Goal: Task Accomplishment & Management: Complete application form

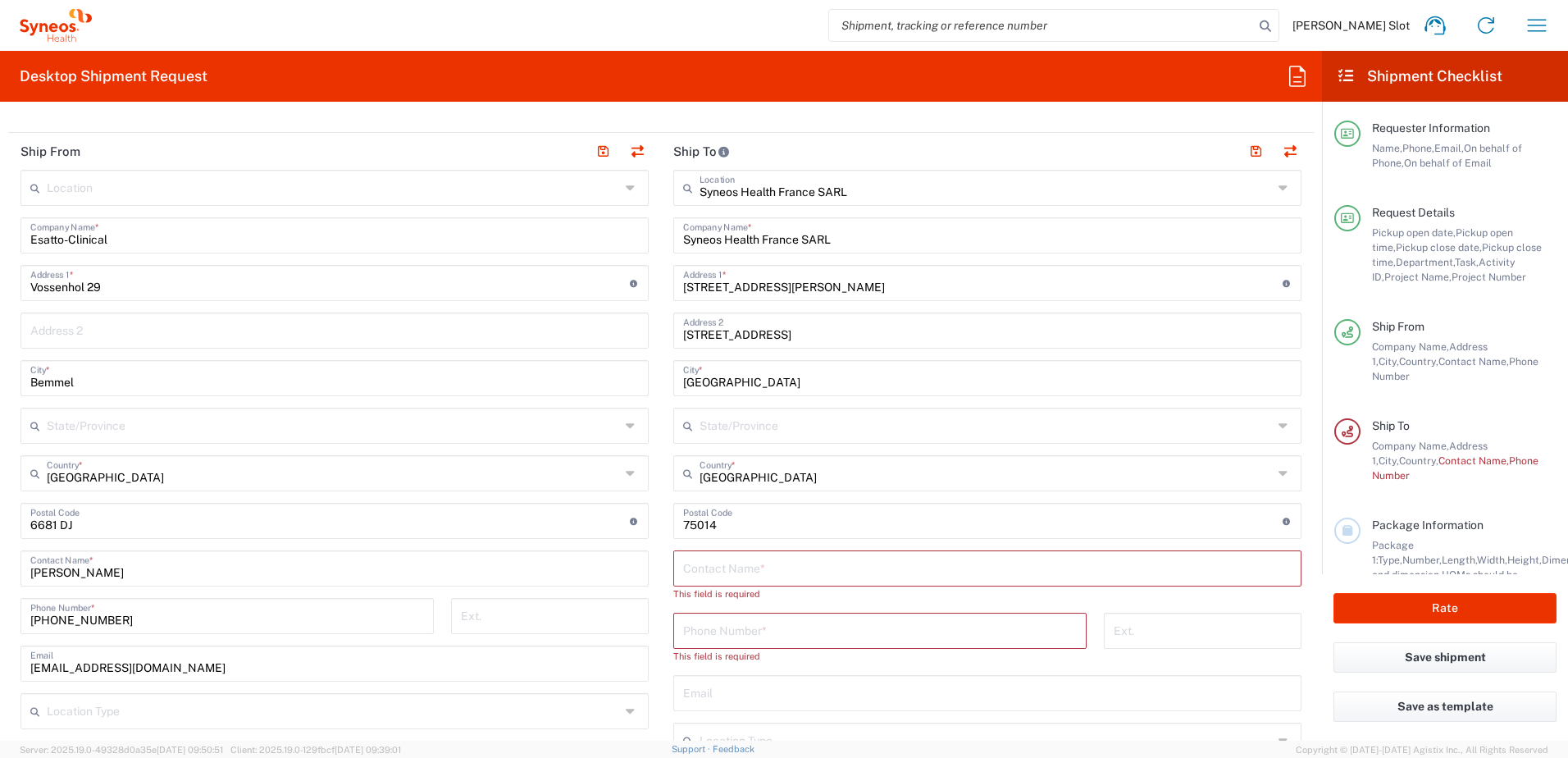
scroll to position [738, 0]
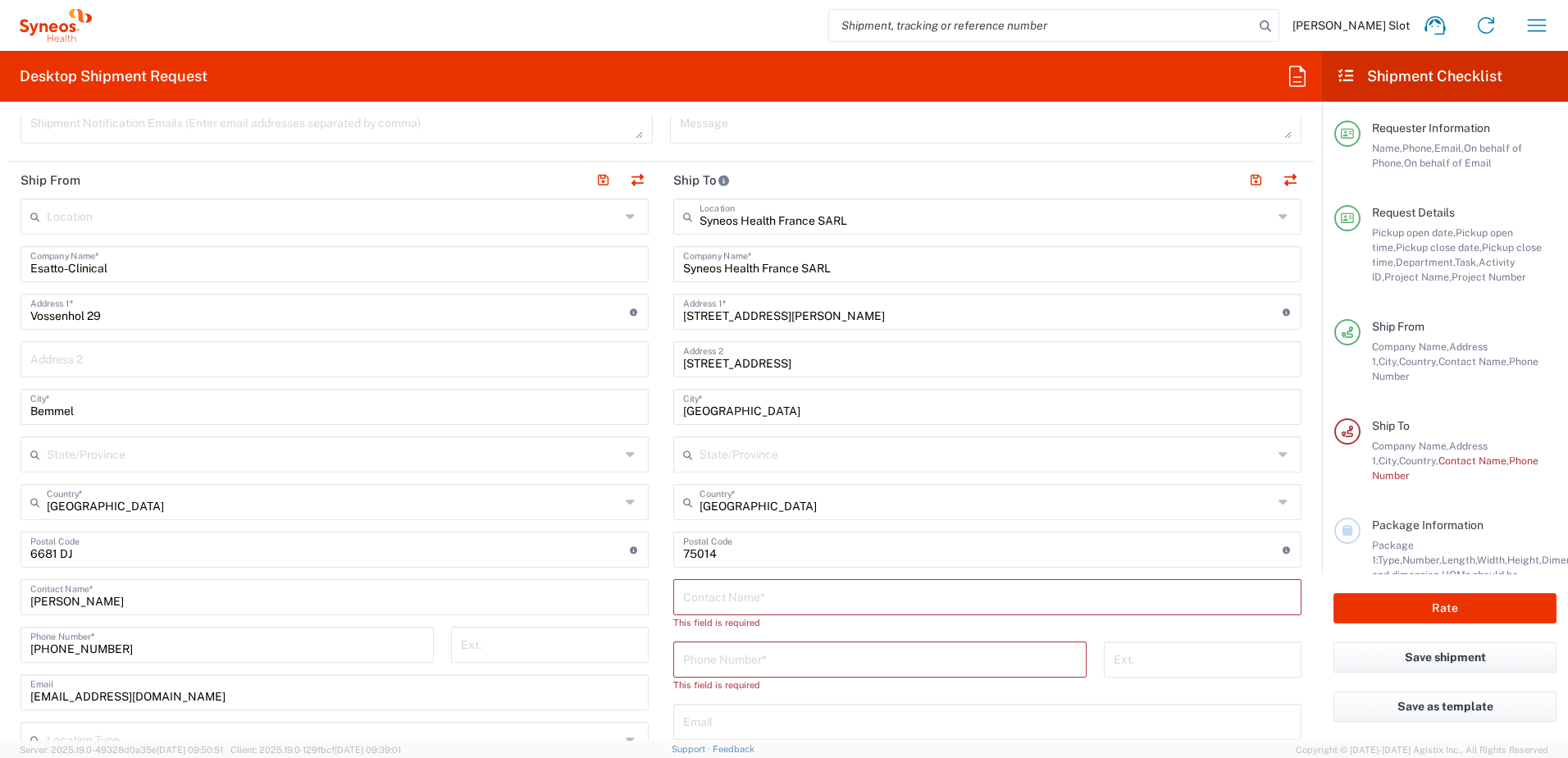
click at [741, 600] on input "text" at bounding box center [987, 596] width 608 height 29
paste input "ATTN: Information Technology"
type input "ATTN: Information Technology"
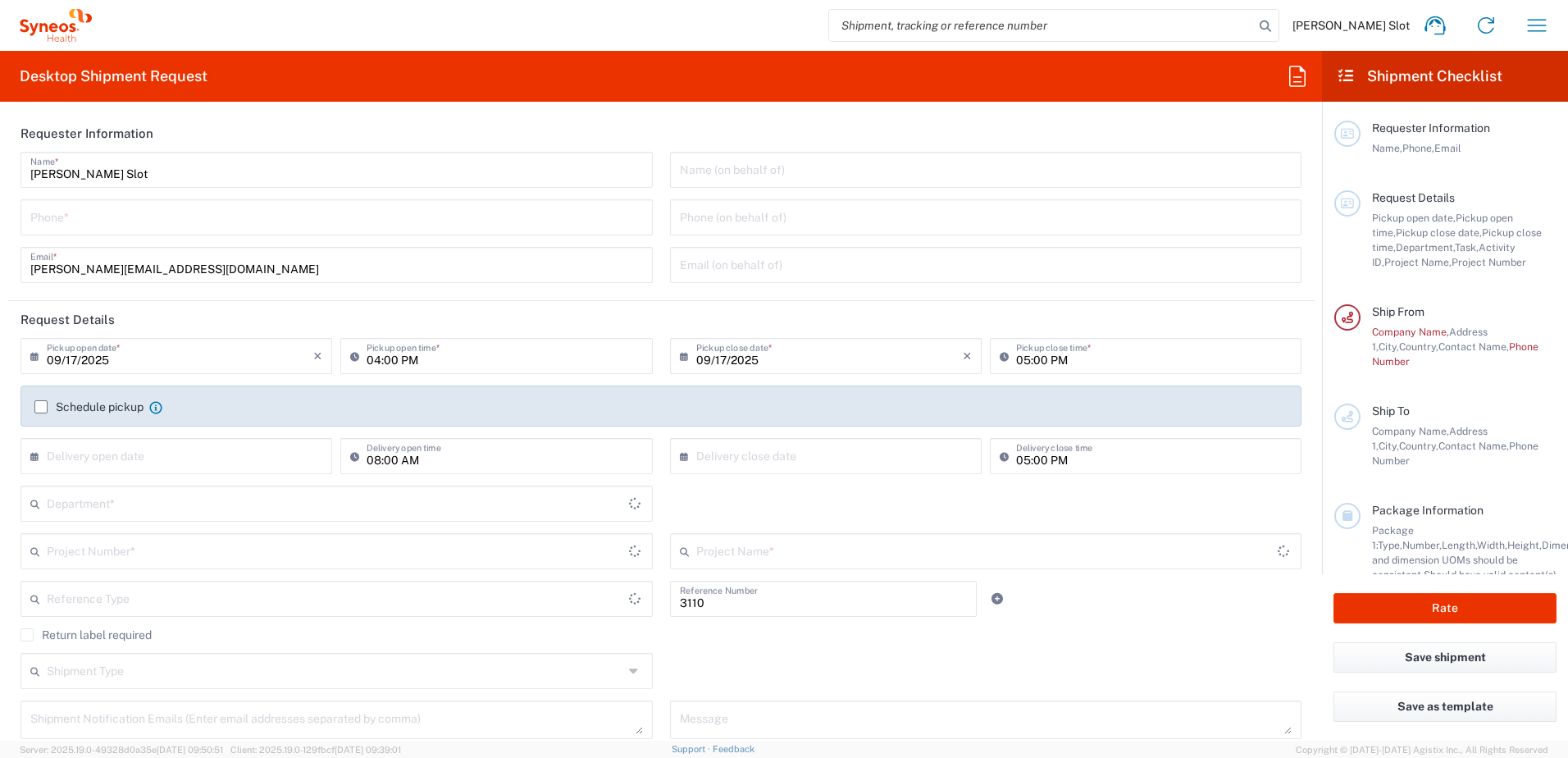
type input "Department"
type input "[GEOGRAPHIC_DATA]"
type input "Syneos Health Netherlands B.V."
